Goal: Task Accomplishment & Management: Manage account settings

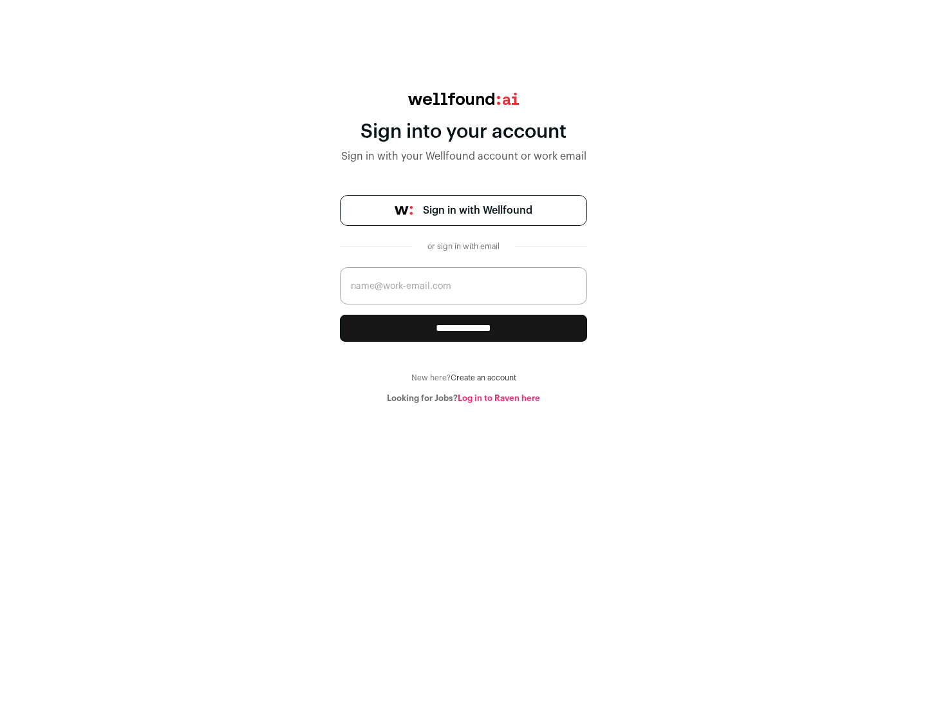
click at [477, 210] on span "Sign in with Wellfound" at bounding box center [477, 210] width 109 height 15
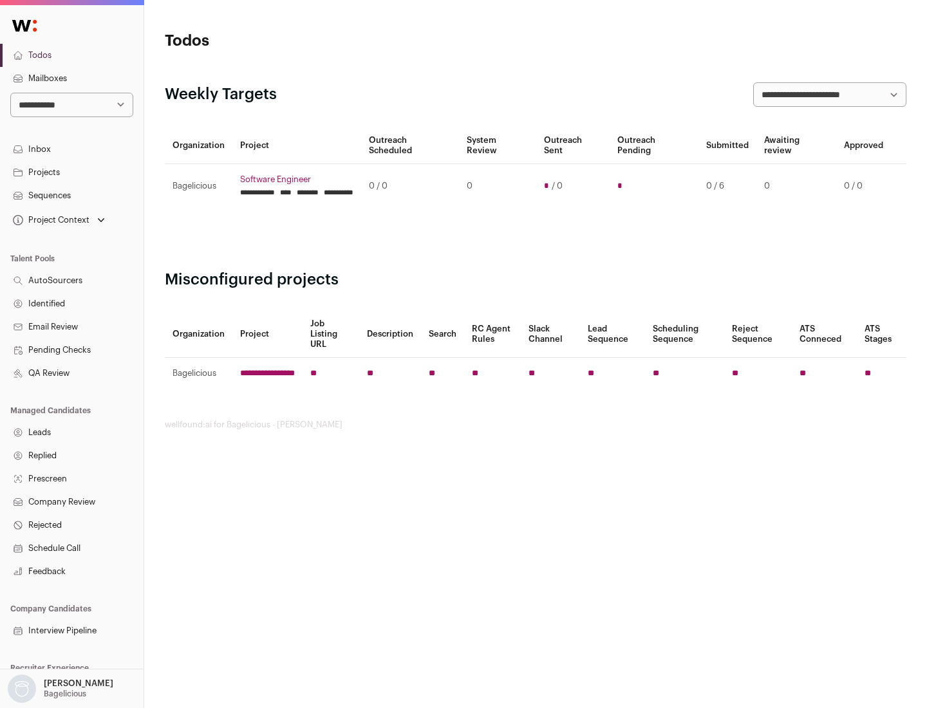
click at [71, 172] on link "Projects" at bounding box center [71, 172] width 143 height 23
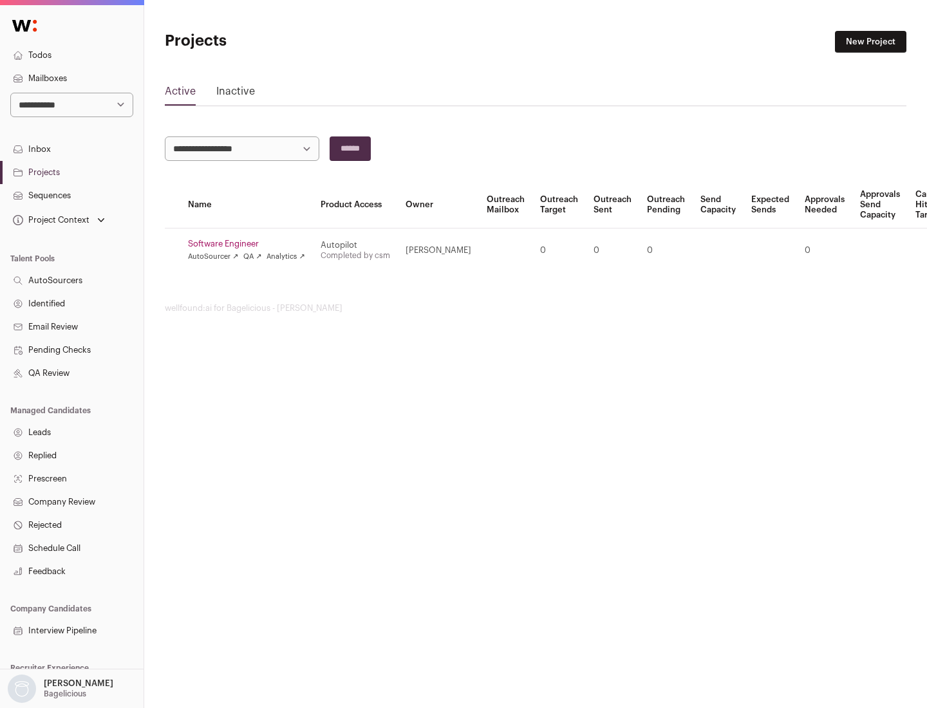
click at [250, 244] on link "Software Engineer" at bounding box center [246, 244] width 117 height 10
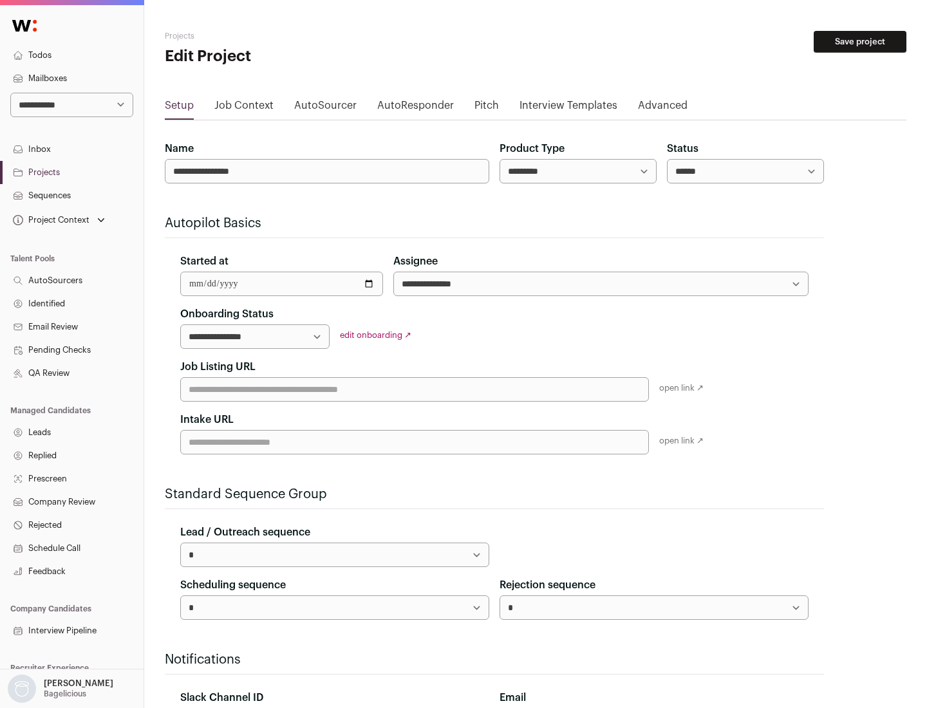
click at [860, 42] on button "Save project" at bounding box center [859, 42] width 93 height 22
